Goal: Check status: Check status

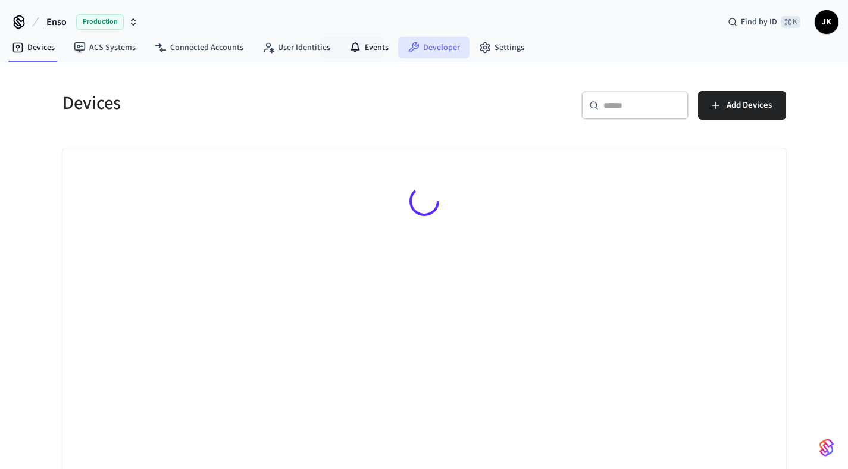
click at [417, 49] on link "Developer" at bounding box center [433, 47] width 71 height 21
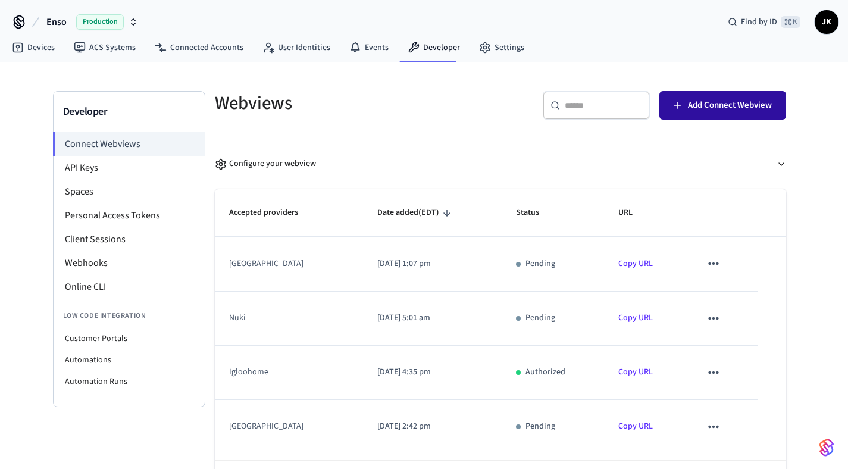
click at [680, 105] on icon "button" at bounding box center [677, 105] width 12 height 12
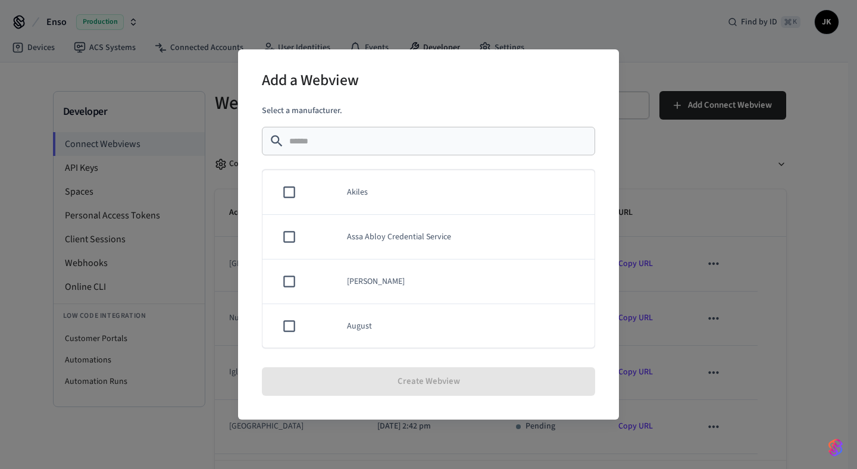
click at [650, 154] on div "Add a Webview Select a manufacturer. ​ ​ Akiles Assa Abloy Credential Service A…" at bounding box center [428, 234] width 857 height 469
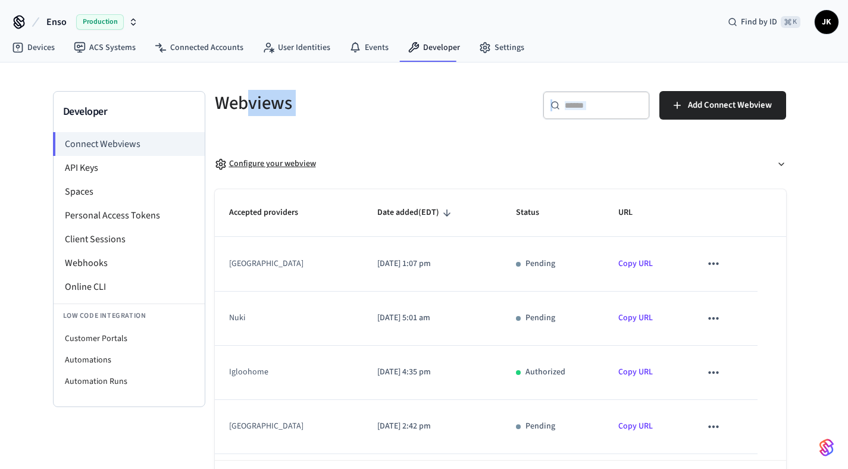
drag, startPoint x: 246, startPoint y: 101, endPoint x: 397, endPoint y: 158, distance: 161.2
click at [364, 150] on div "Webviews ​ ​ Add Connect Webview Configure your webview Accepted providers Date…" at bounding box center [500, 304] width 590 height 427
click at [397, 158] on button "Configure your webview" at bounding box center [500, 164] width 571 height 32
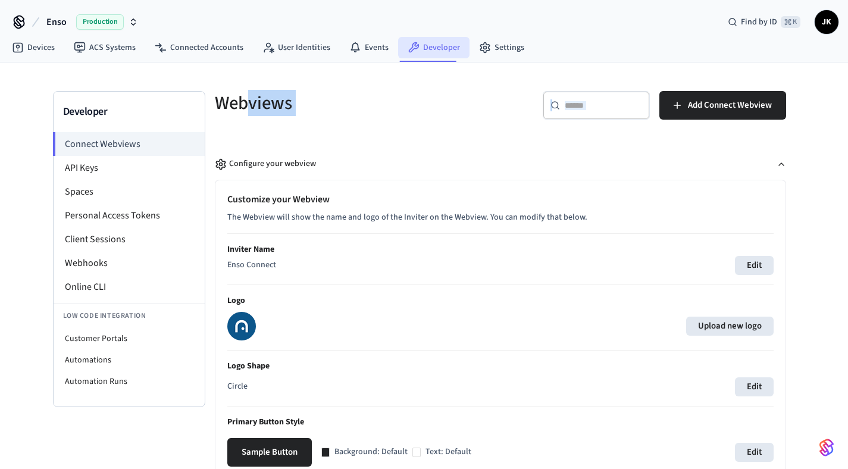
click at [436, 49] on link "Developer" at bounding box center [433, 47] width 71 height 21
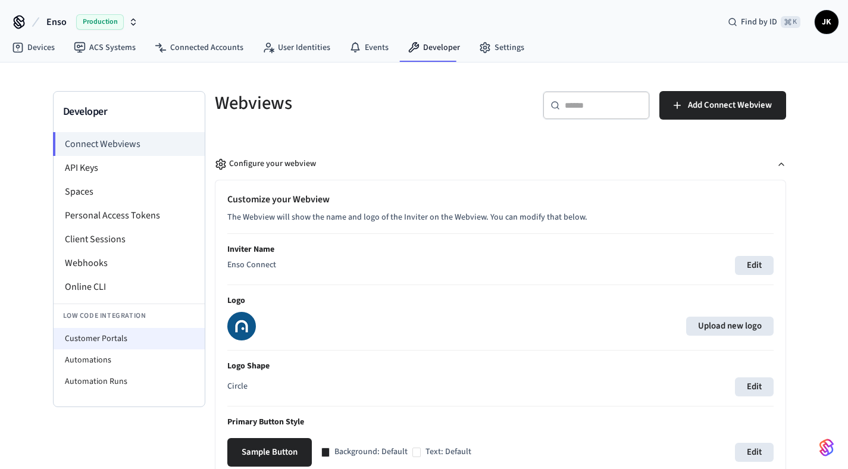
click at [103, 346] on li "Customer Portals" at bounding box center [129, 338] width 151 height 21
select select "**********"
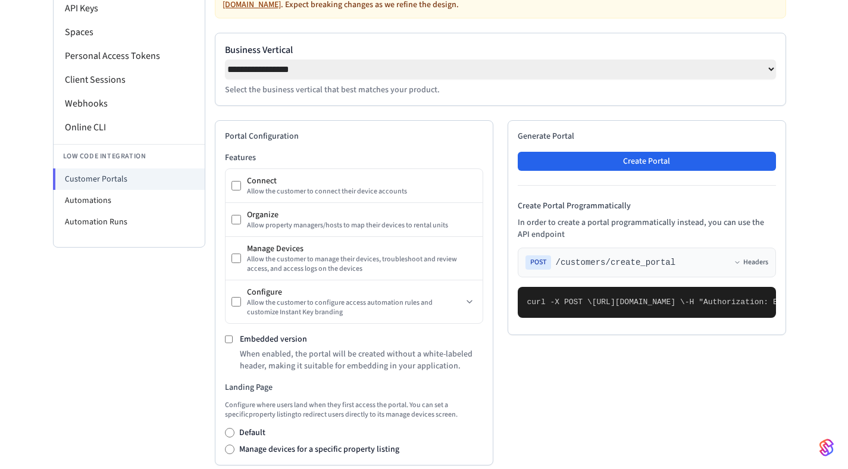
scroll to position [167, 0]
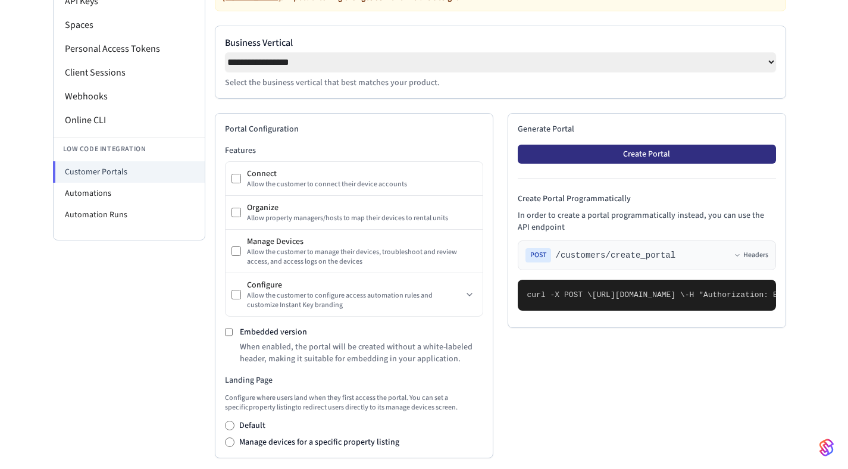
click at [655, 156] on button "Create Portal" at bounding box center [647, 154] width 258 height 19
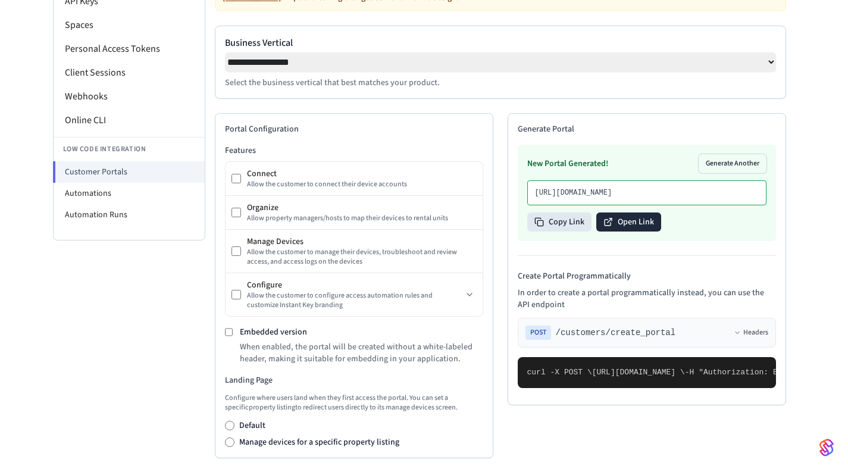
click at [621, 231] on button "Open Link" at bounding box center [628, 221] width 65 height 19
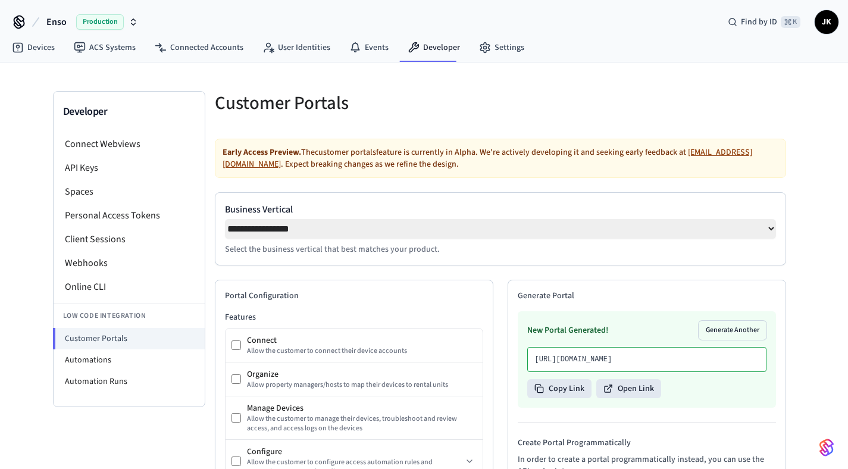
click at [123, 23] on div "Production" at bounding box center [107, 21] width 62 height 15
click at [149, 79] on span "Production" at bounding box center [154, 76] width 48 height 15
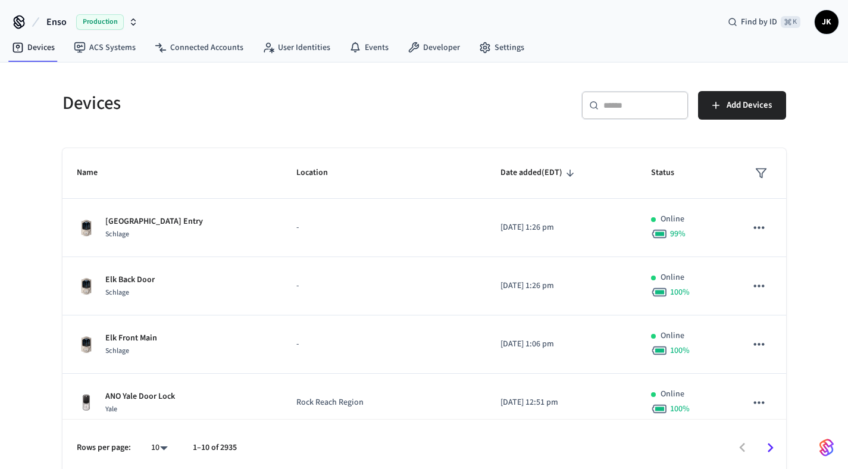
click at [90, 22] on span "Production" at bounding box center [100, 21] width 48 height 15
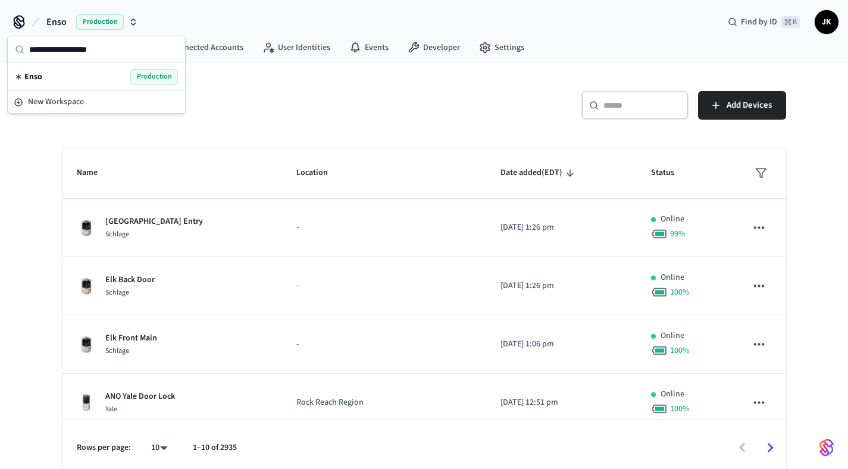
click at [182, 18] on div "Enso Production Find by ID ⌘ K JK" at bounding box center [424, 17] width 848 height 35
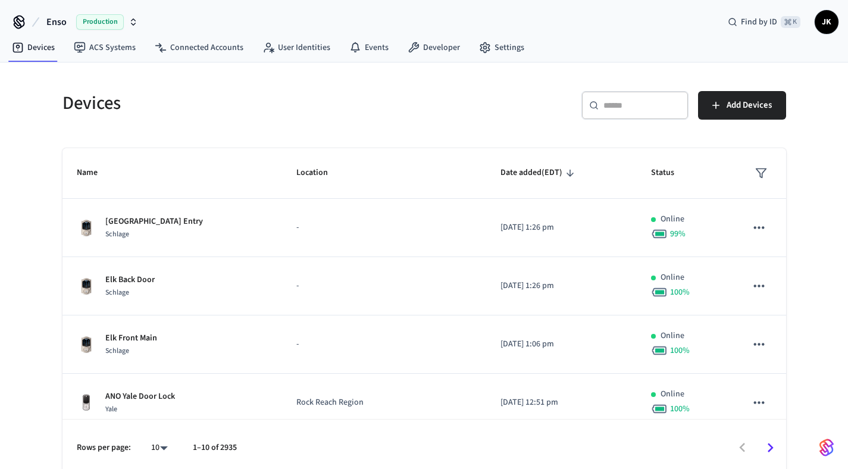
click at [100, 22] on span "Production" at bounding box center [100, 21] width 48 height 15
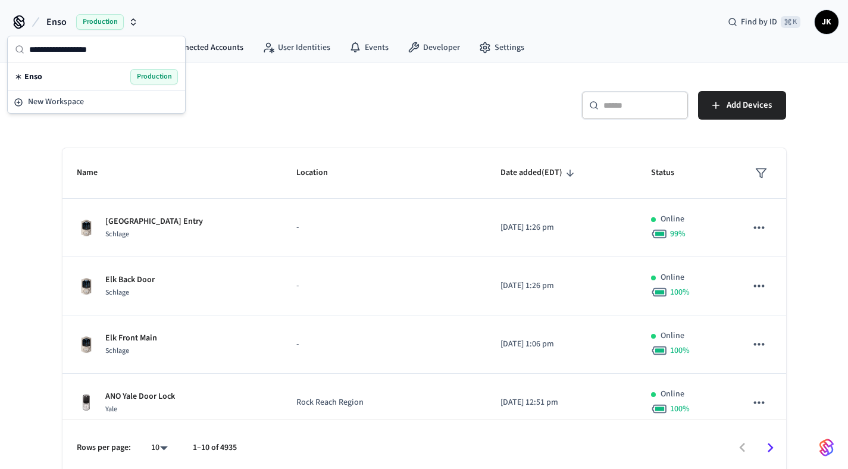
click at [249, 17] on div "Enso Production Find by ID ⌘ K JK" at bounding box center [424, 17] width 848 height 35
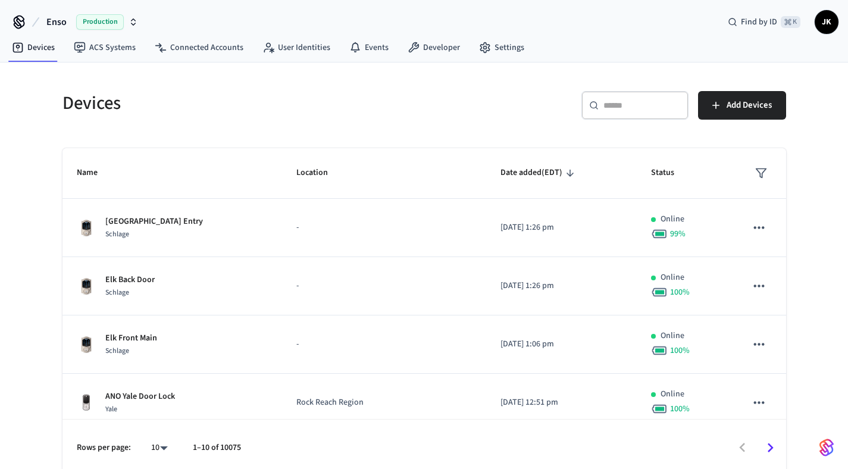
click at [124, 20] on div "Production" at bounding box center [107, 21] width 62 height 15
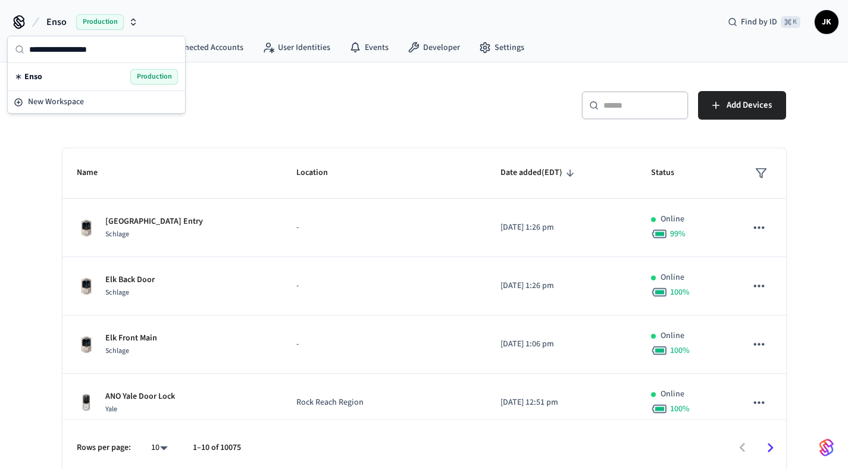
click at [131, 20] on icon "button" at bounding box center [134, 22] width 10 height 10
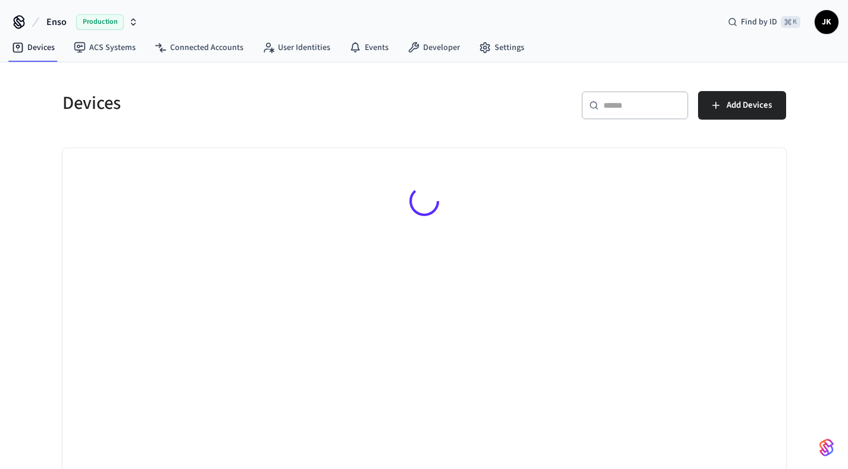
click at [120, 15] on span "Production" at bounding box center [100, 21] width 48 height 15
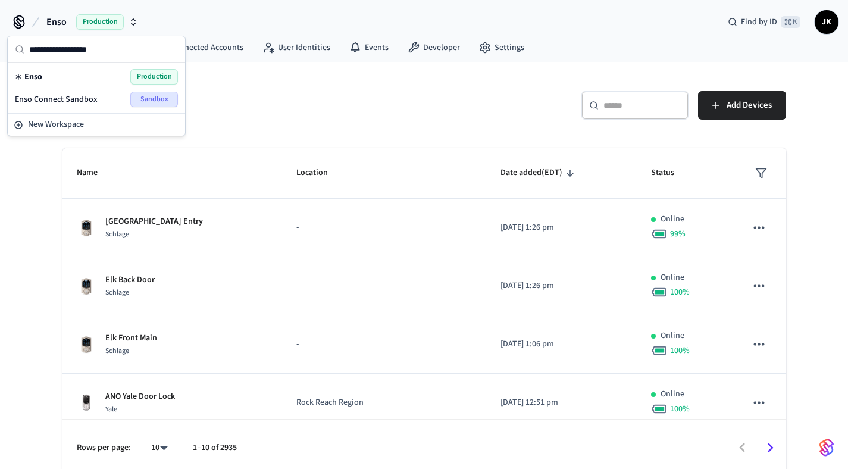
click at [139, 99] on span "Sandbox" at bounding box center [154, 99] width 48 height 15
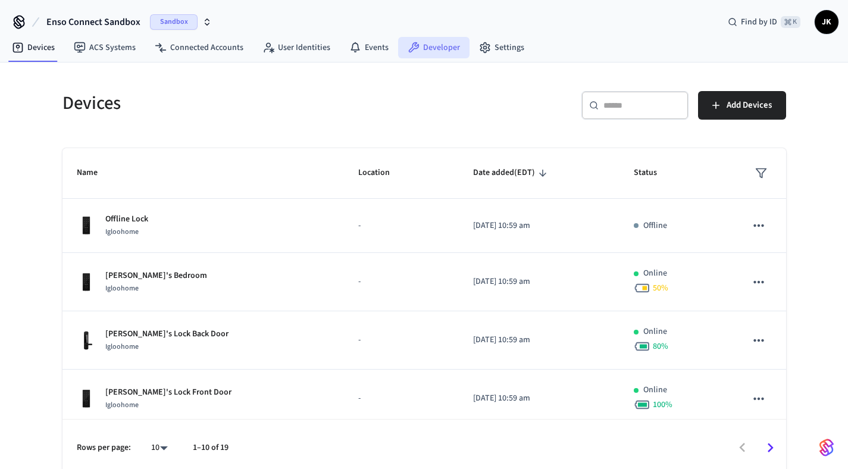
click at [421, 45] on link "Developer" at bounding box center [433, 47] width 71 height 21
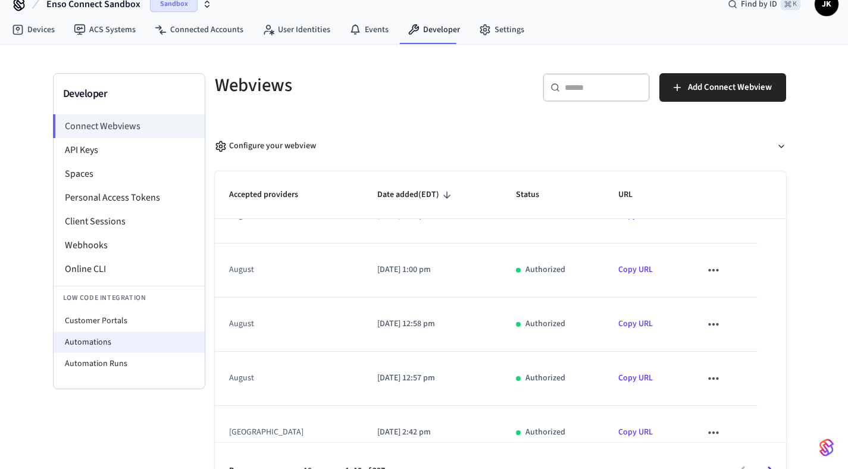
scroll to position [24, 0]
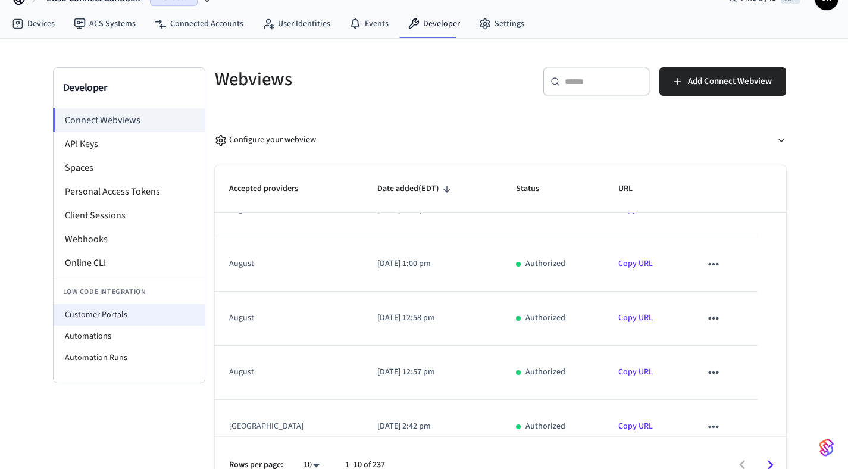
click at [108, 318] on li "Customer Portals" at bounding box center [129, 314] width 151 height 21
select select "**********"
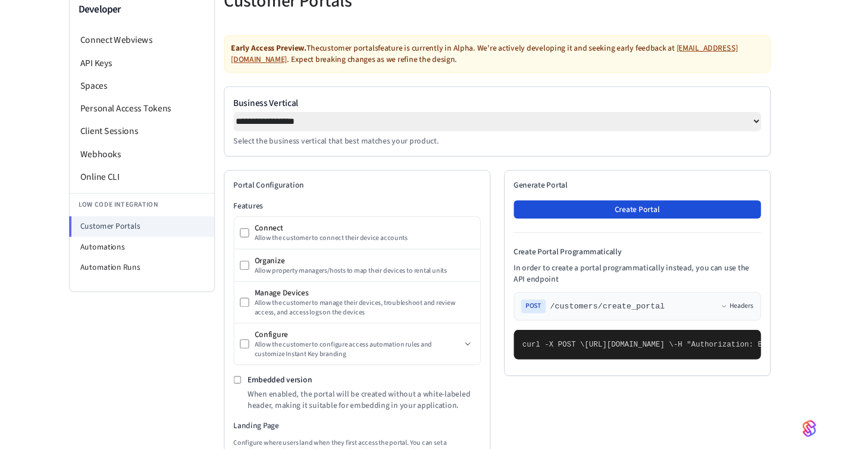
scroll to position [114, 0]
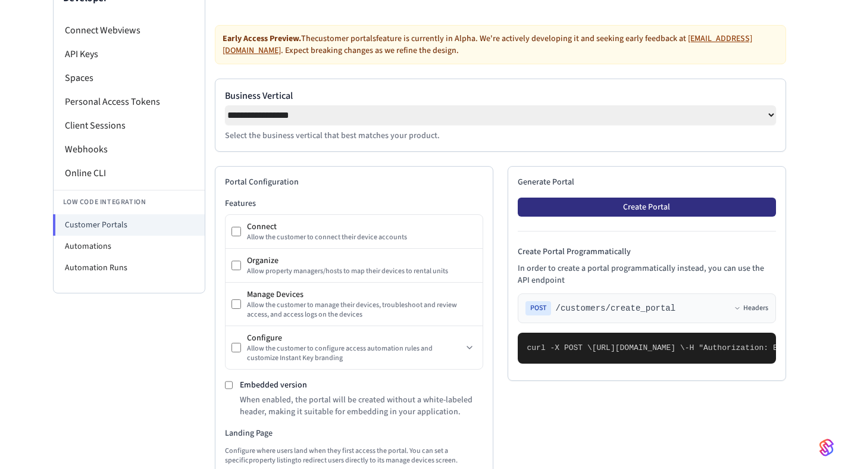
click at [615, 208] on button "Create Portal" at bounding box center [647, 207] width 258 height 19
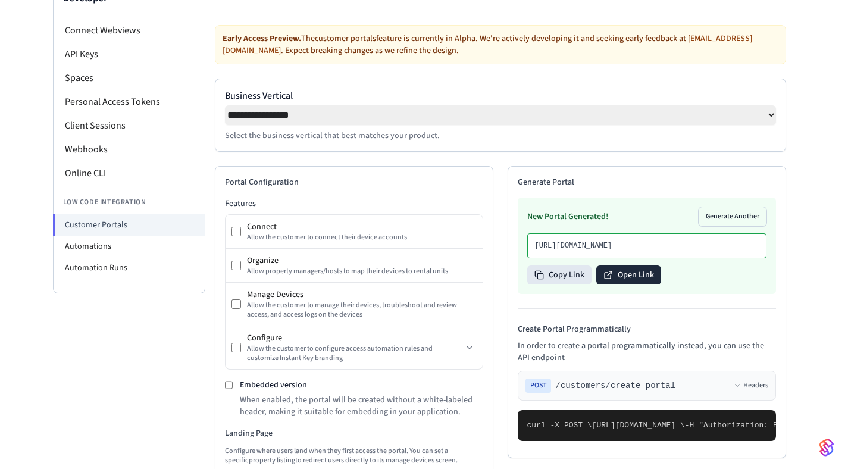
click at [649, 284] on button "Open Link" at bounding box center [628, 274] width 65 height 19
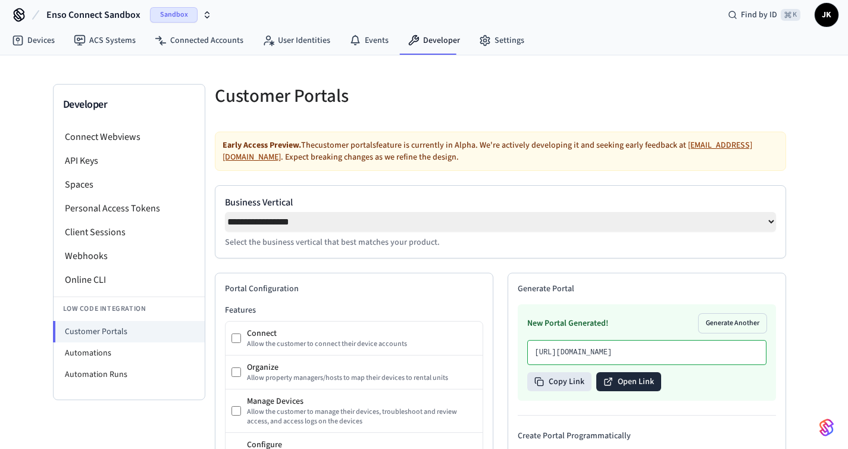
scroll to position [0, 0]
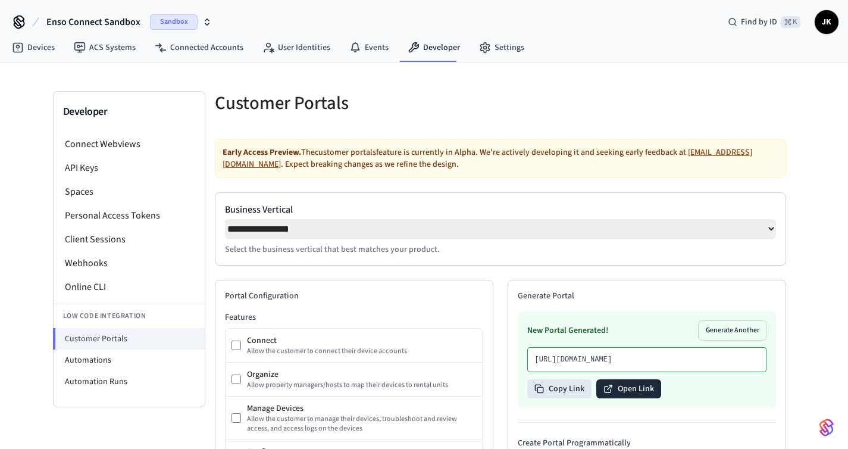
click at [639, 398] on button "Open Link" at bounding box center [628, 388] width 65 height 19
click at [114, 359] on li "Automations" at bounding box center [129, 359] width 151 height 21
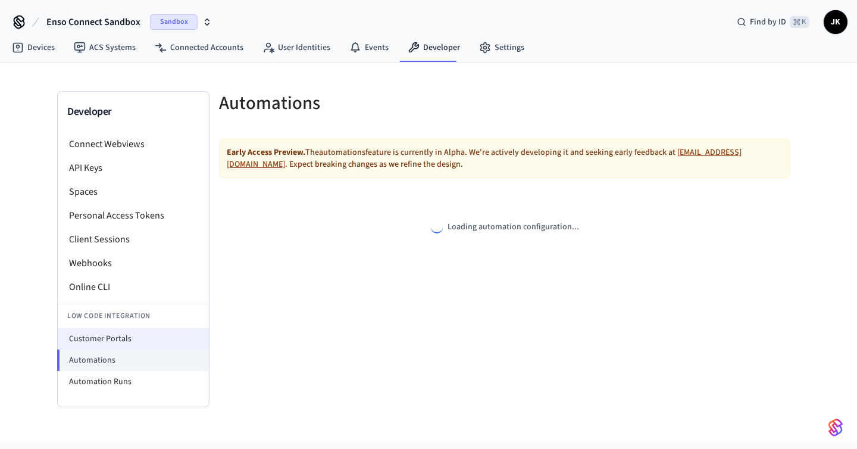
click at [117, 341] on li "Customer Portals" at bounding box center [133, 338] width 151 height 21
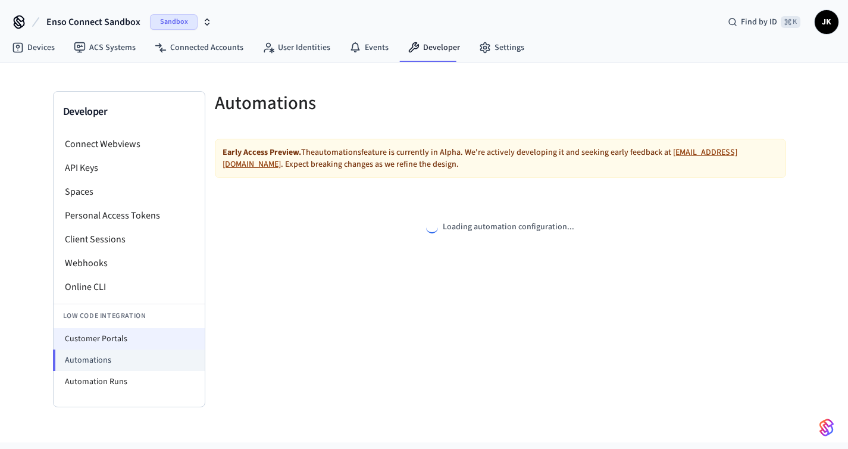
select select "**********"
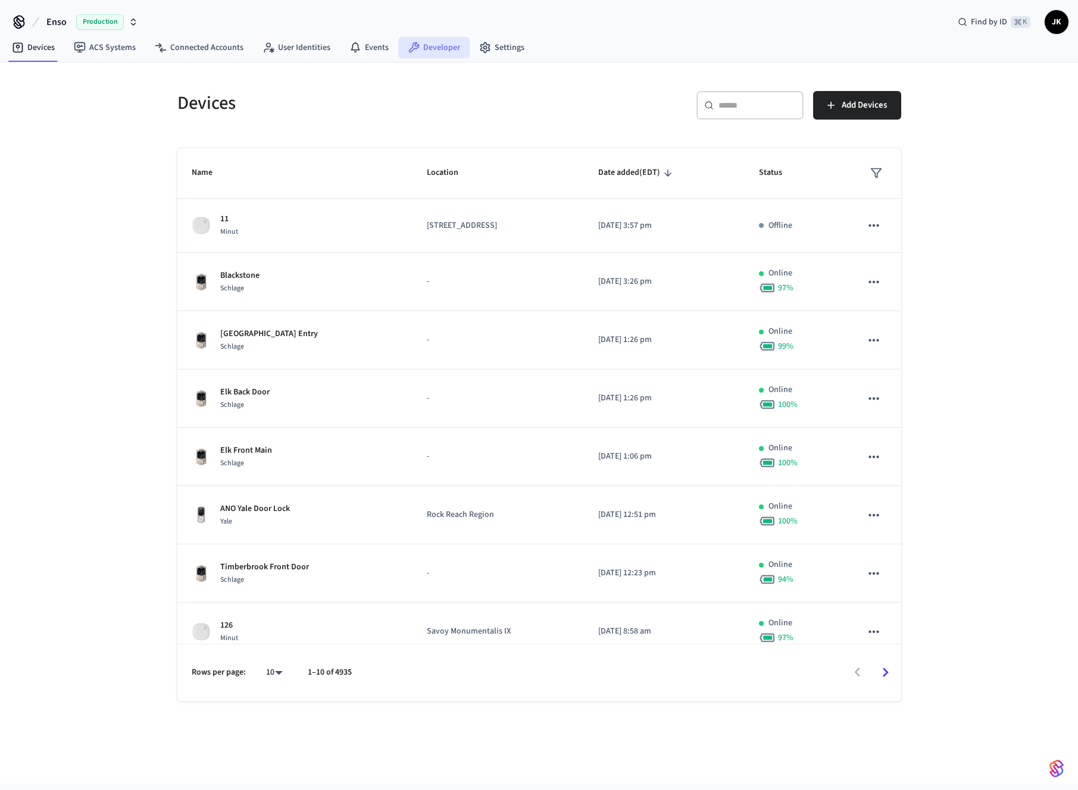
click at [446, 48] on link "Developer" at bounding box center [433, 47] width 71 height 21
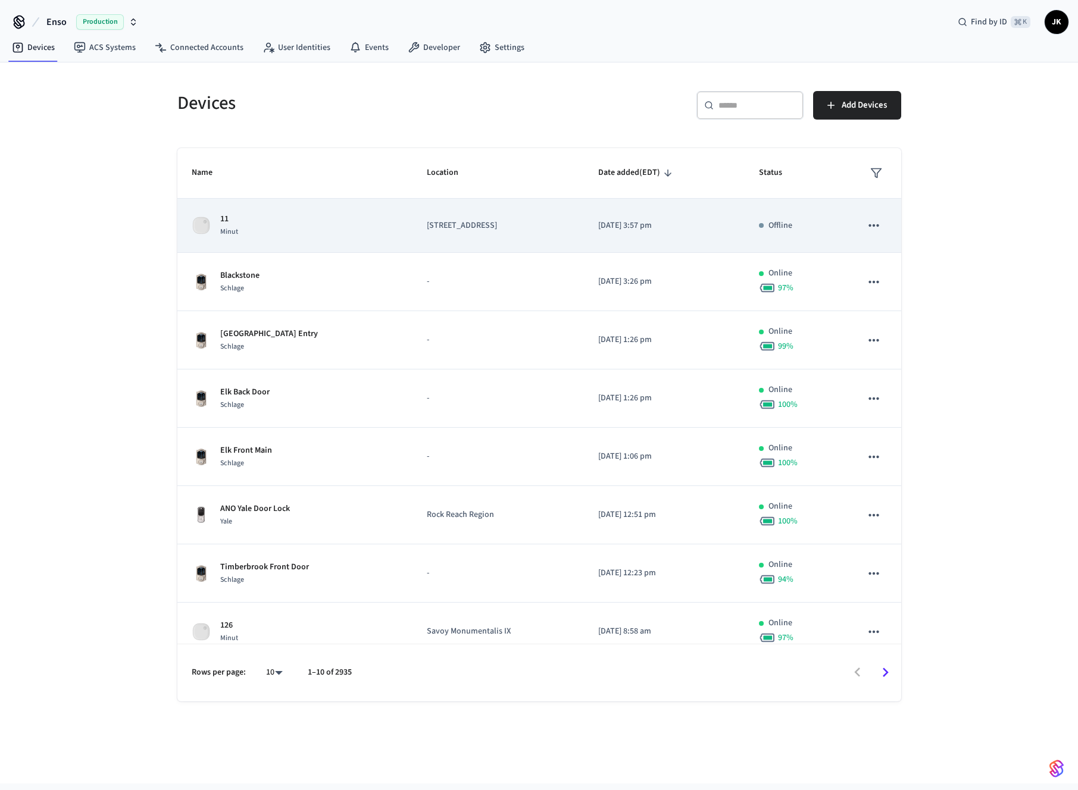
click at [412, 226] on td "11 Rue des Hêtres" at bounding box center [497, 226] width 171 height 54
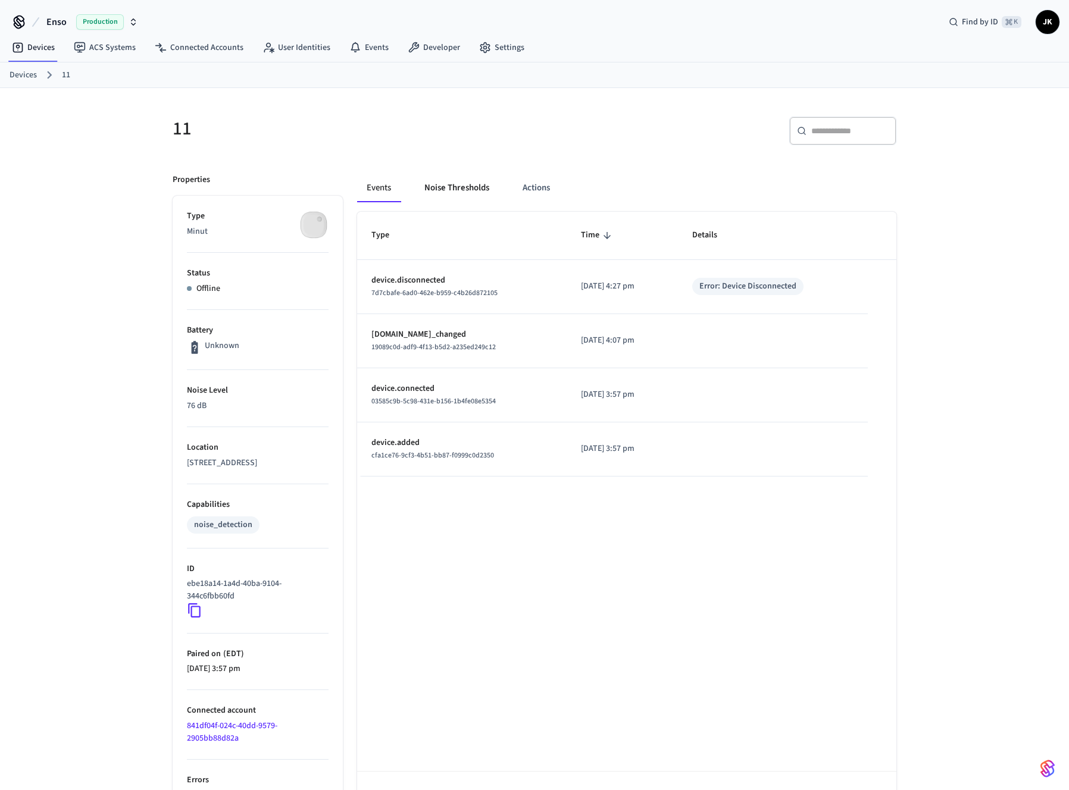
click at [467, 195] on button "Noise Thresholds" at bounding box center [457, 188] width 84 height 29
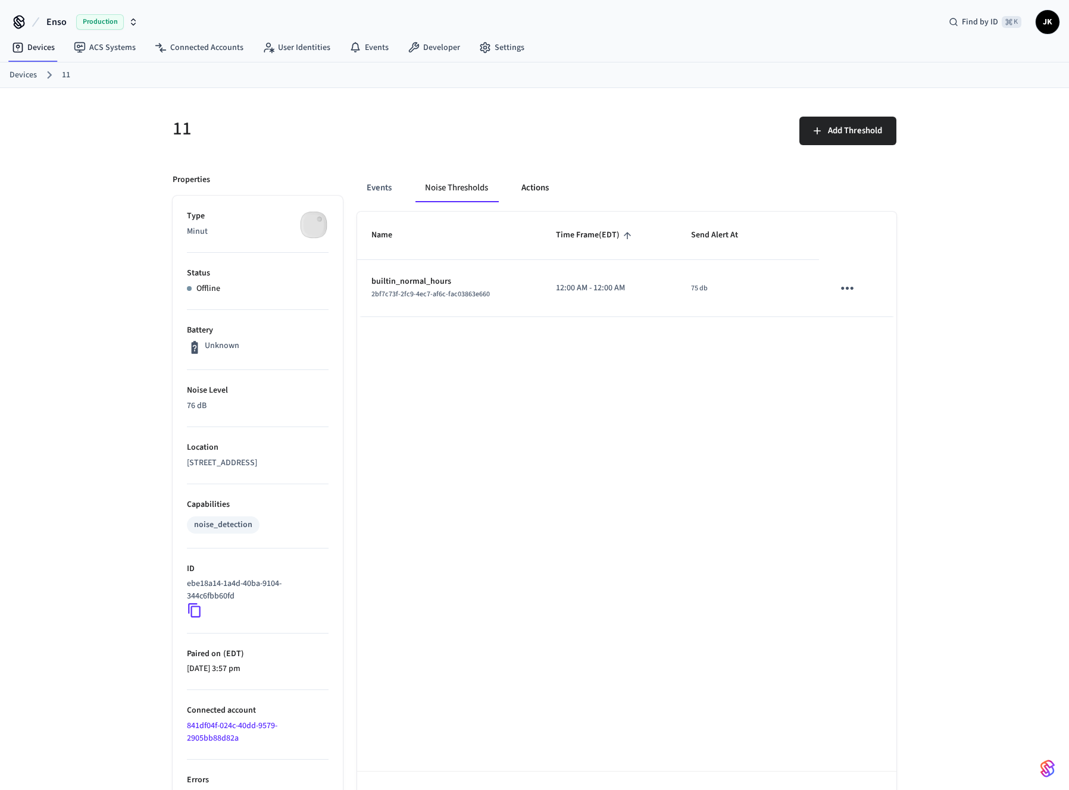
click at [534, 188] on button "Actions" at bounding box center [535, 188] width 46 height 29
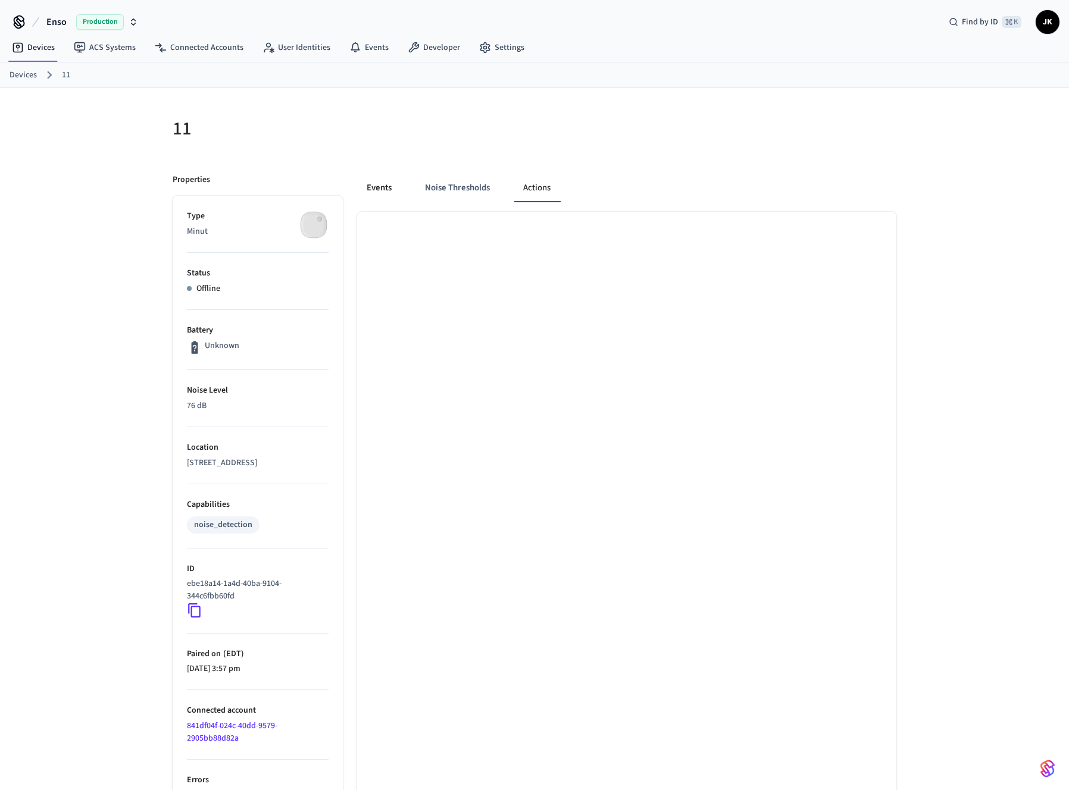
click at [394, 187] on button "Events" at bounding box center [379, 188] width 44 height 29
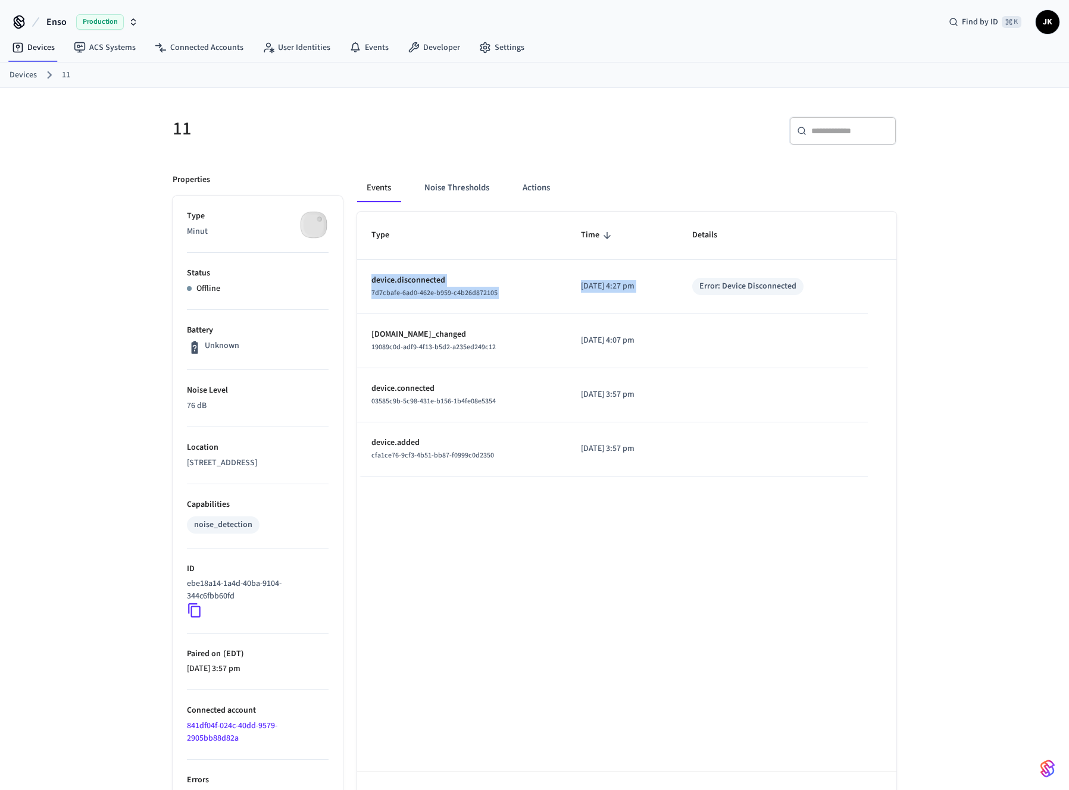
drag, startPoint x: 419, startPoint y: 274, endPoint x: 524, endPoint y: 136, distance: 173.6
click at [694, 286] on tr "device.disconnected 7d7cbafe-6ad0-462e-b959-c4b26d872105 2025/09/09 at 4:27 pm …" at bounding box center [626, 287] width 539 height 54
drag, startPoint x: 705, startPoint y: 293, endPoint x: 855, endPoint y: 297, distance: 149.4
click at [855, 297] on td "Error: Device Disconnected" at bounding box center [773, 287] width 190 height 54
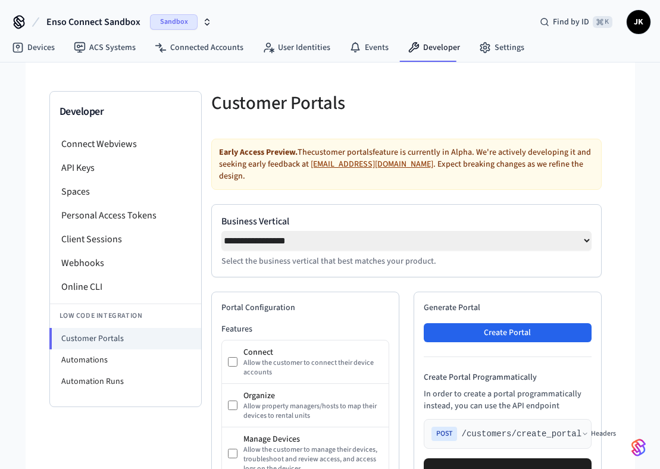
select select "**********"
